Goal: Transaction & Acquisition: Purchase product/service

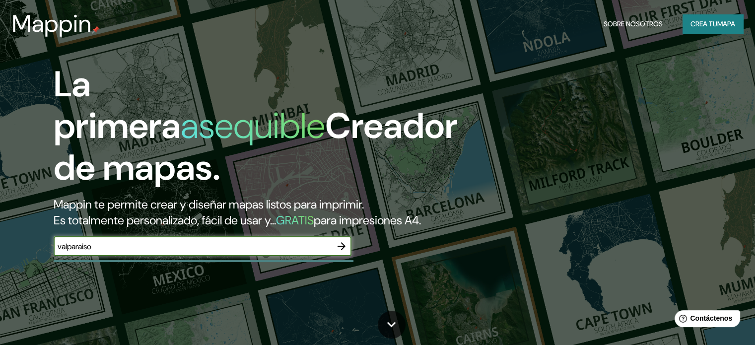
type input "valparaiso"
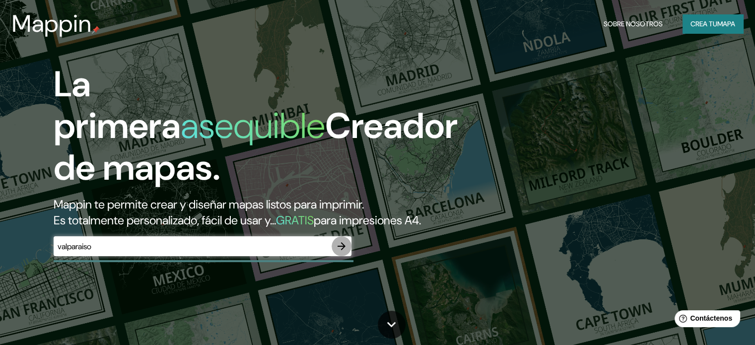
click at [340, 252] on icon "button" at bounding box center [341, 246] width 12 height 12
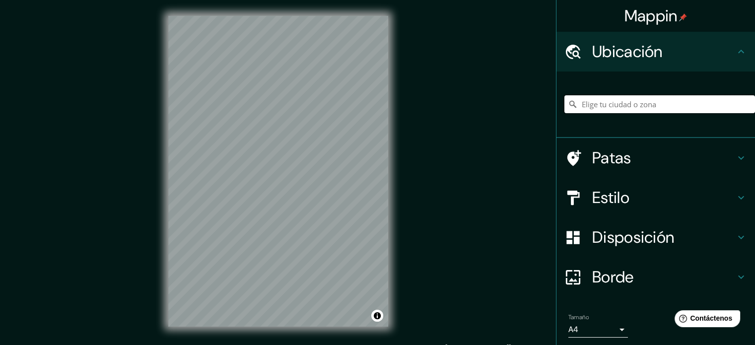
click at [608, 100] on input "Elige tu ciudad o zona" at bounding box center [659, 104] width 191 height 18
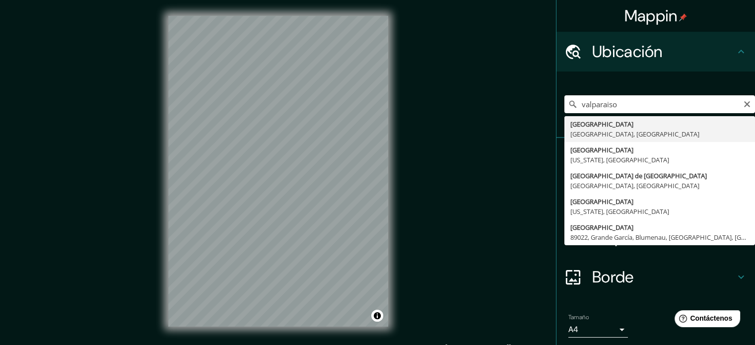
type input "[GEOGRAPHIC_DATA], [GEOGRAPHIC_DATA], [GEOGRAPHIC_DATA]"
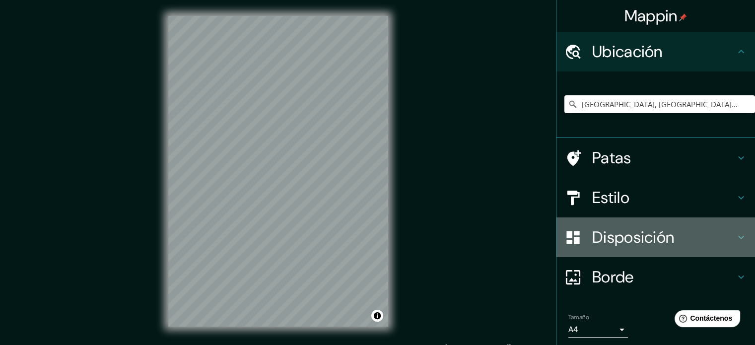
click at [617, 241] on font "Disposición" at bounding box center [633, 237] width 82 height 21
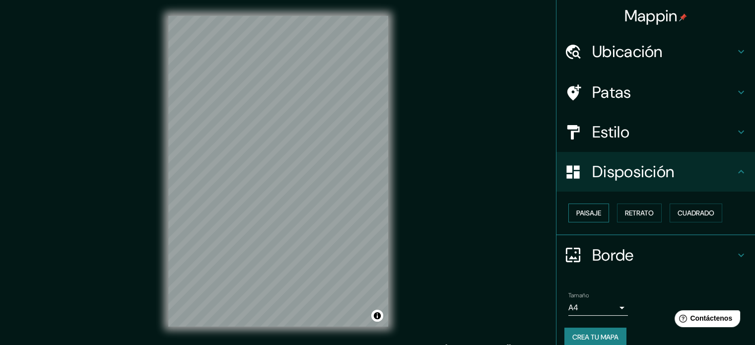
click at [577, 215] on font "Paisaje" at bounding box center [588, 212] width 25 height 9
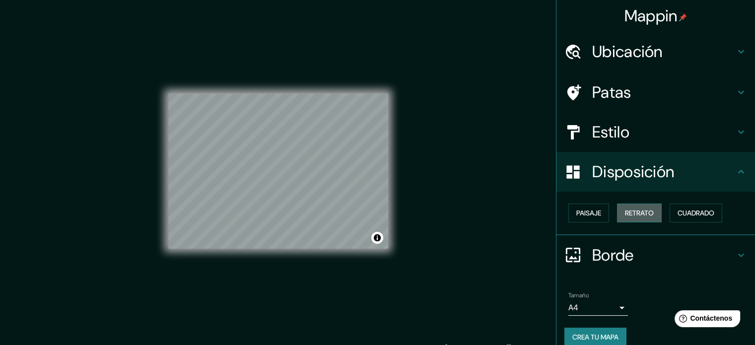
click at [625, 212] on font "Retrato" at bounding box center [639, 212] width 29 height 9
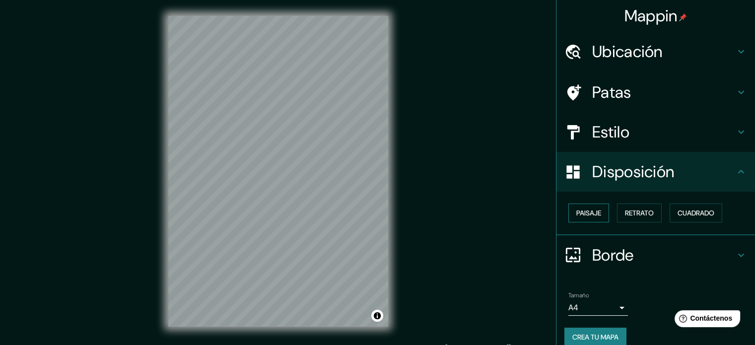
click at [576, 217] on font "Paisaje" at bounding box center [588, 212] width 25 height 13
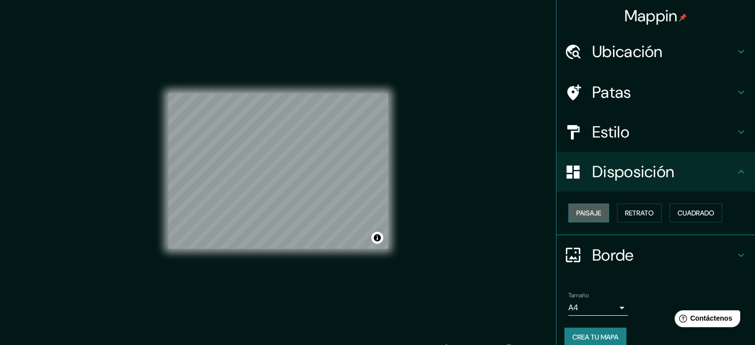
click at [579, 214] on font "Paisaje" at bounding box center [588, 212] width 25 height 9
click at [625, 209] on font "Retrato" at bounding box center [639, 212] width 29 height 9
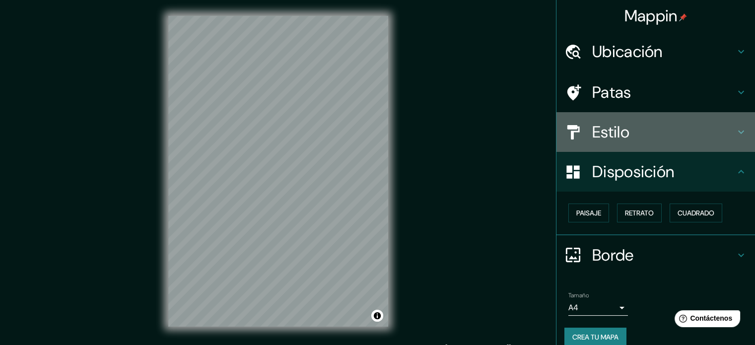
click at [607, 140] on font "Estilo" at bounding box center [610, 132] width 37 height 21
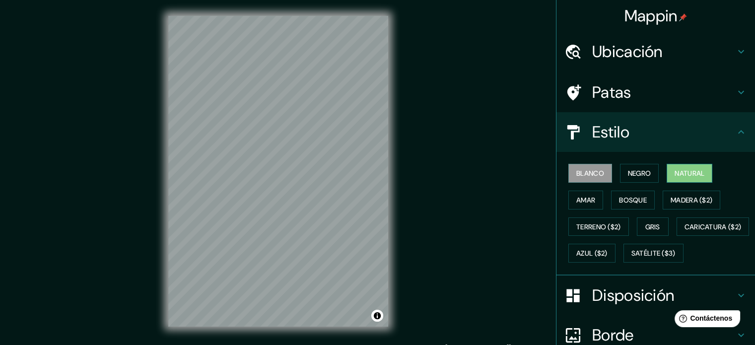
click at [679, 164] on button "Natural" at bounding box center [689, 173] width 46 height 19
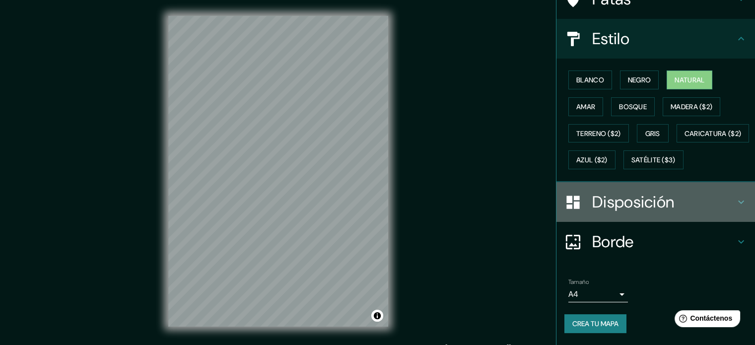
click at [624, 210] on font "Disposición" at bounding box center [633, 202] width 82 height 21
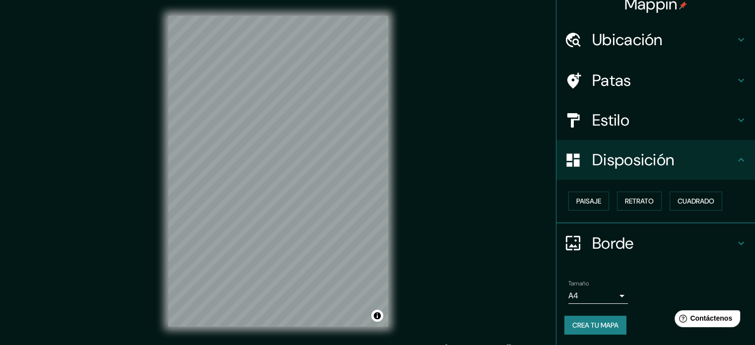
scroll to position [13, 0]
